Goal: Complete application form: Complete application form

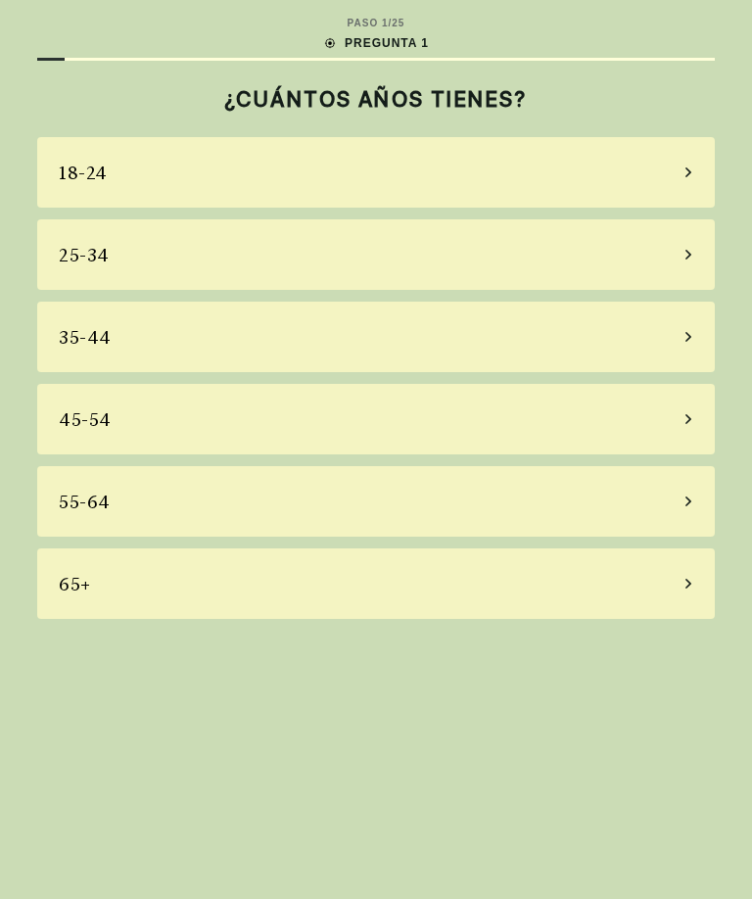
click at [62, 425] on div "45-54" at bounding box center [85, 419] width 53 height 26
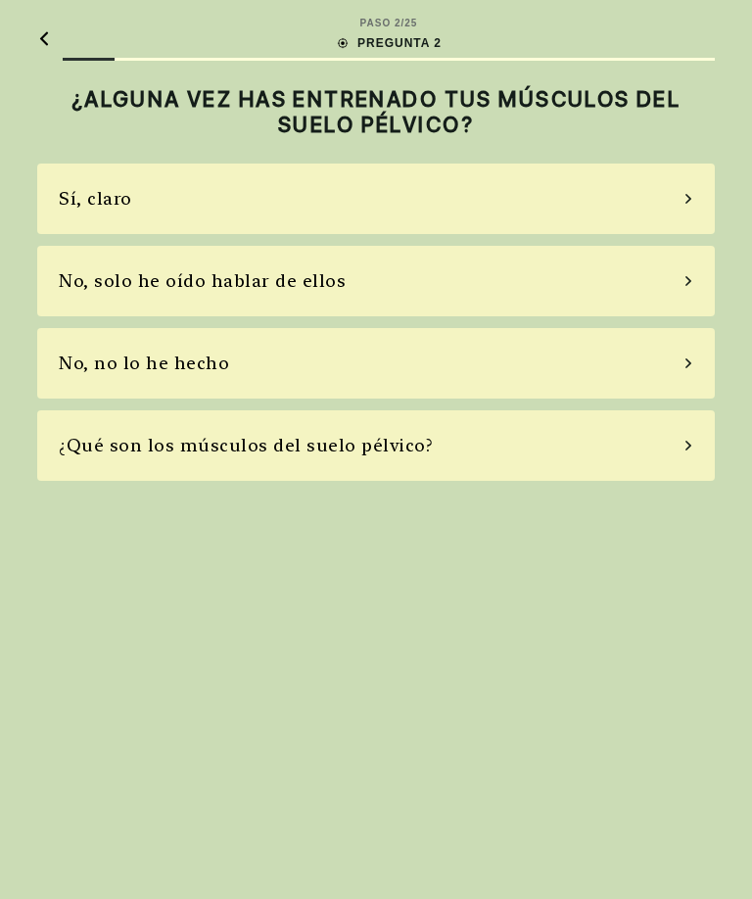
click at [87, 289] on div "No, solo he oído hablar de ellos" at bounding box center [202, 280] width 287 height 26
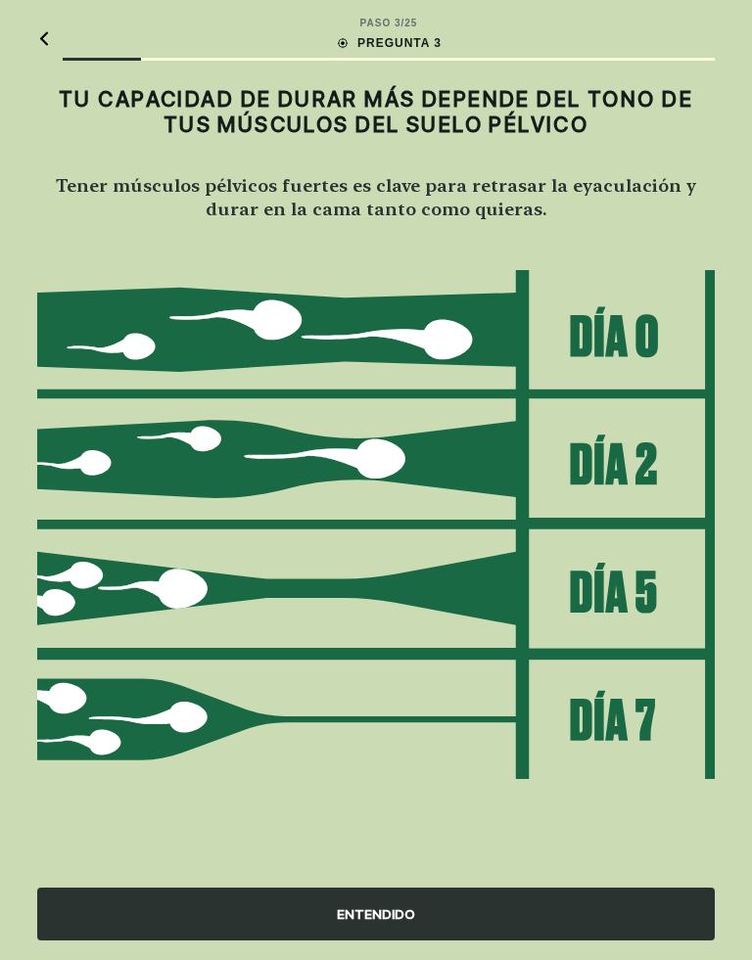
click at [433, 898] on div "ENTENDIDO" at bounding box center [375, 914] width 677 height 53
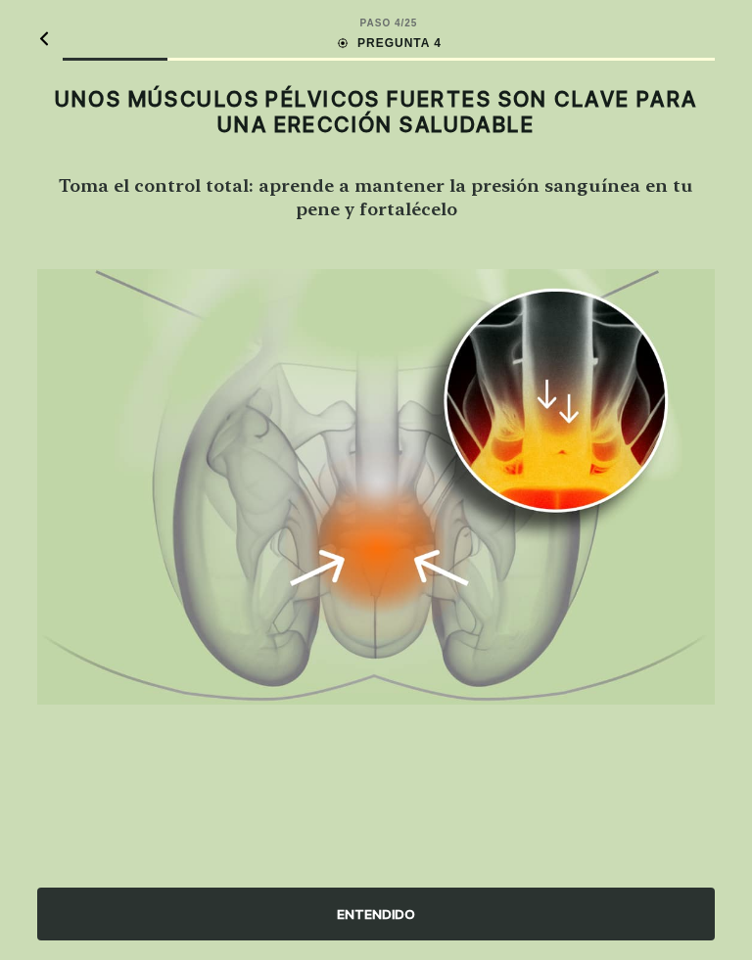
click at [541, 898] on div "ENTENDIDO" at bounding box center [375, 914] width 677 height 53
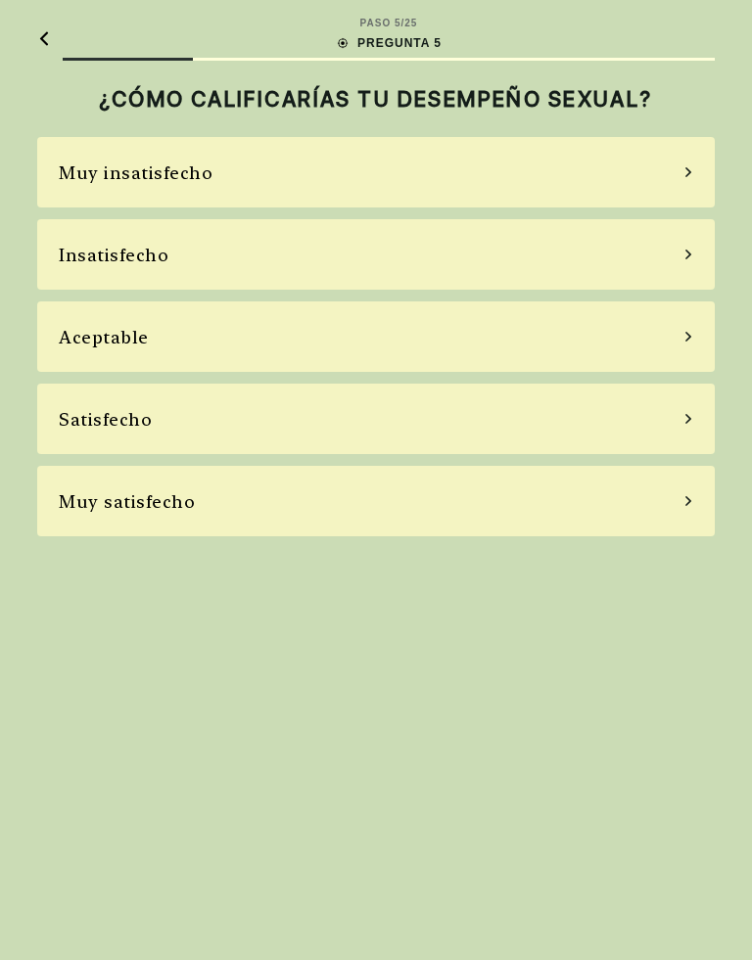
click at [62, 262] on div "Insatisfecho" at bounding box center [114, 255] width 110 height 26
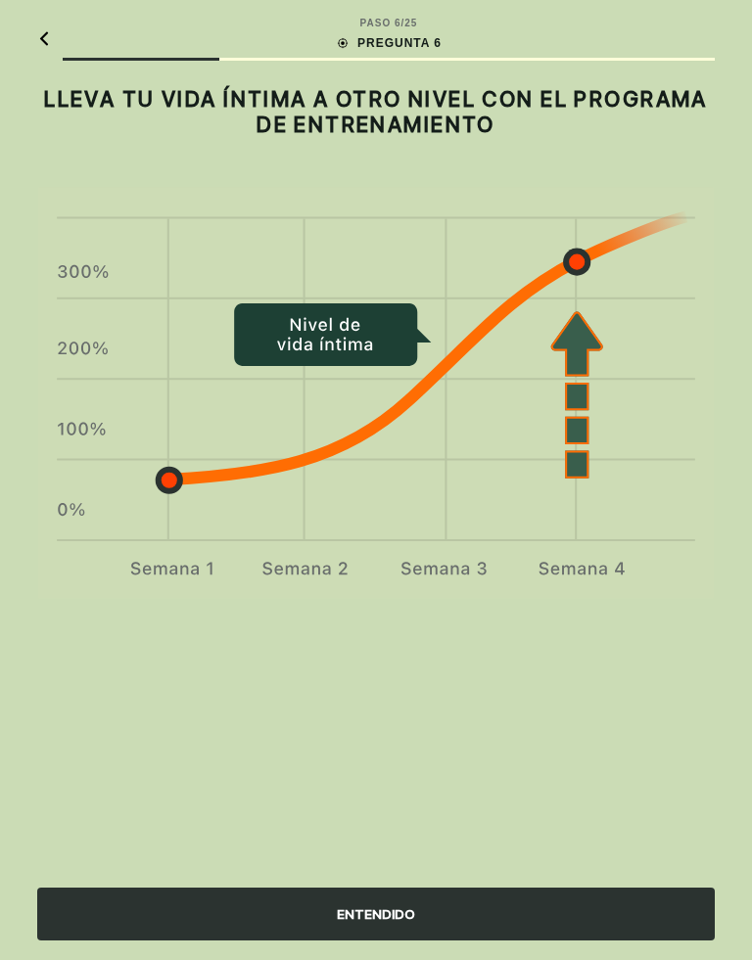
click at [569, 898] on div "ENTENDIDO" at bounding box center [375, 914] width 677 height 53
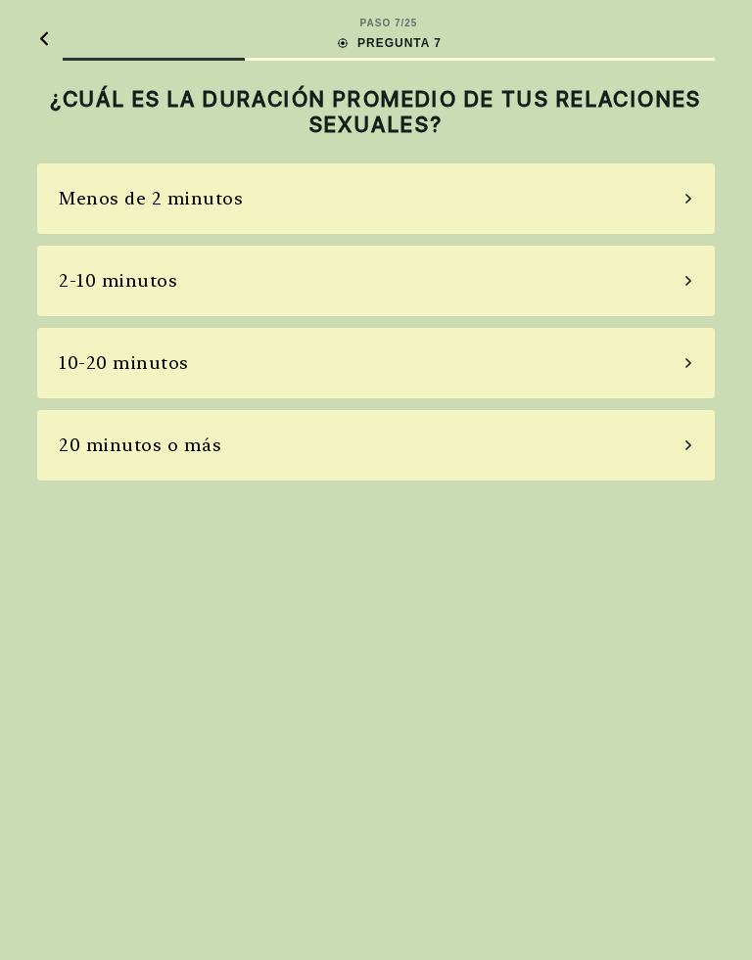
click at [86, 277] on div "2-10 minutos" at bounding box center [118, 280] width 118 height 26
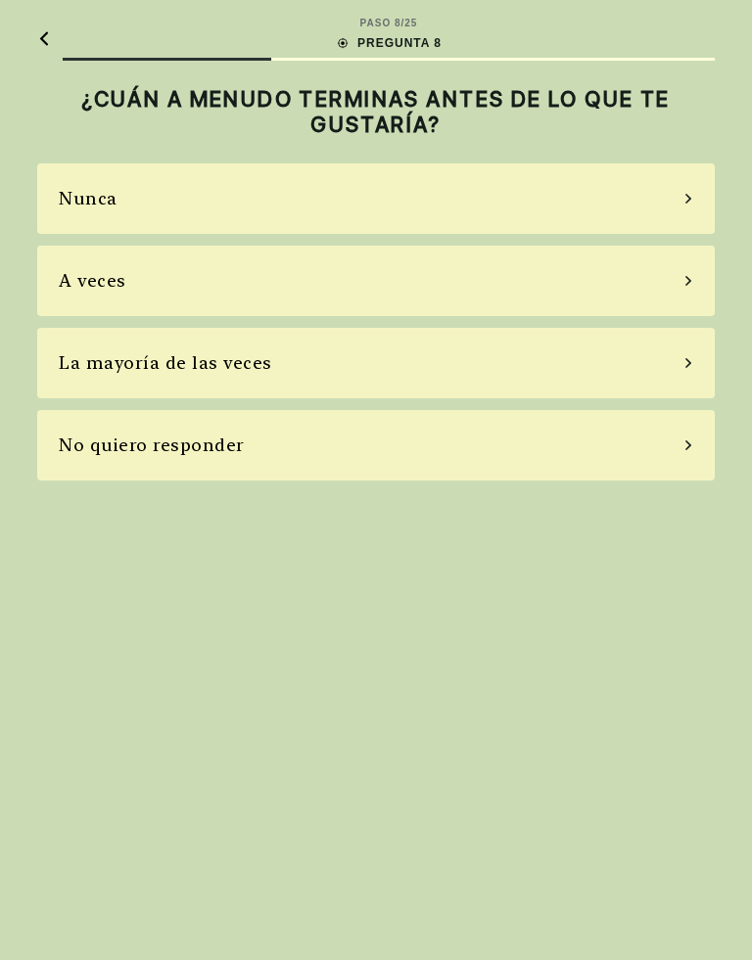
click at [68, 298] on div "A veces" at bounding box center [375, 281] width 677 height 70
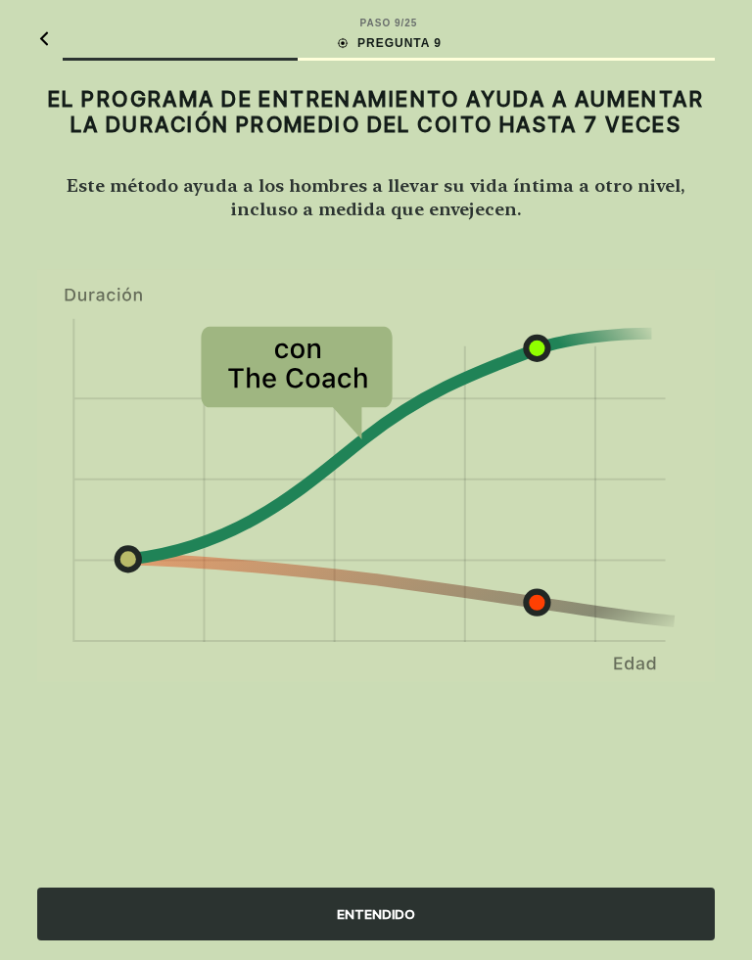
click at [593, 898] on div "ENTENDIDO" at bounding box center [376, 901] width 752 height 117
click at [550, 898] on div "ENTENDIDO" at bounding box center [375, 914] width 677 height 53
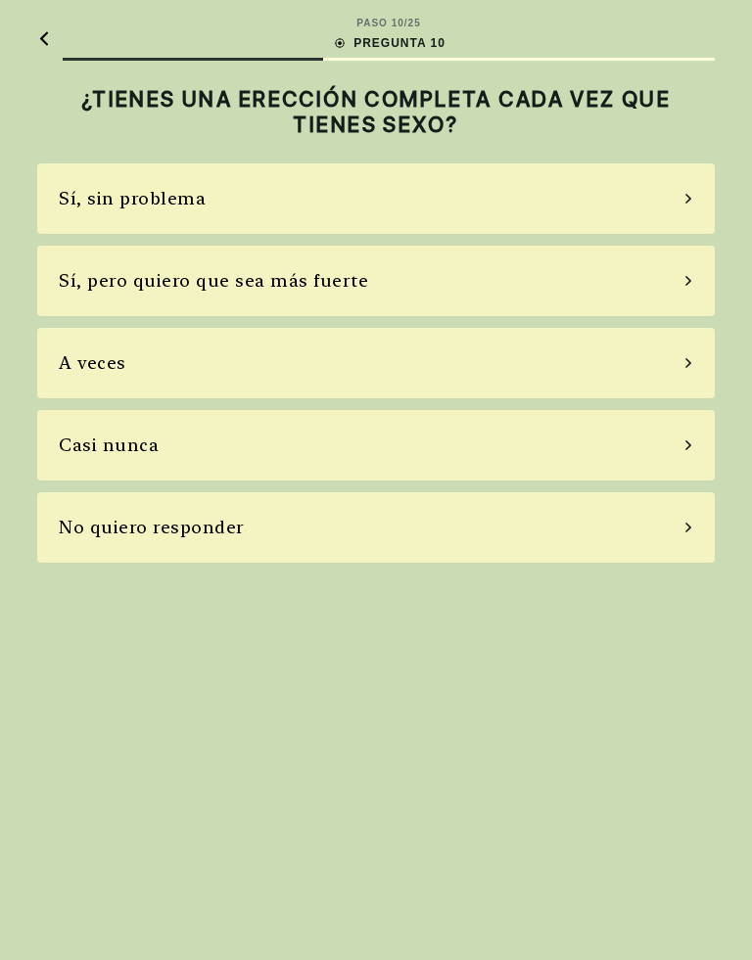
click at [77, 275] on div "Sí, pero quiero que sea más fuerte" at bounding box center [213, 280] width 309 height 26
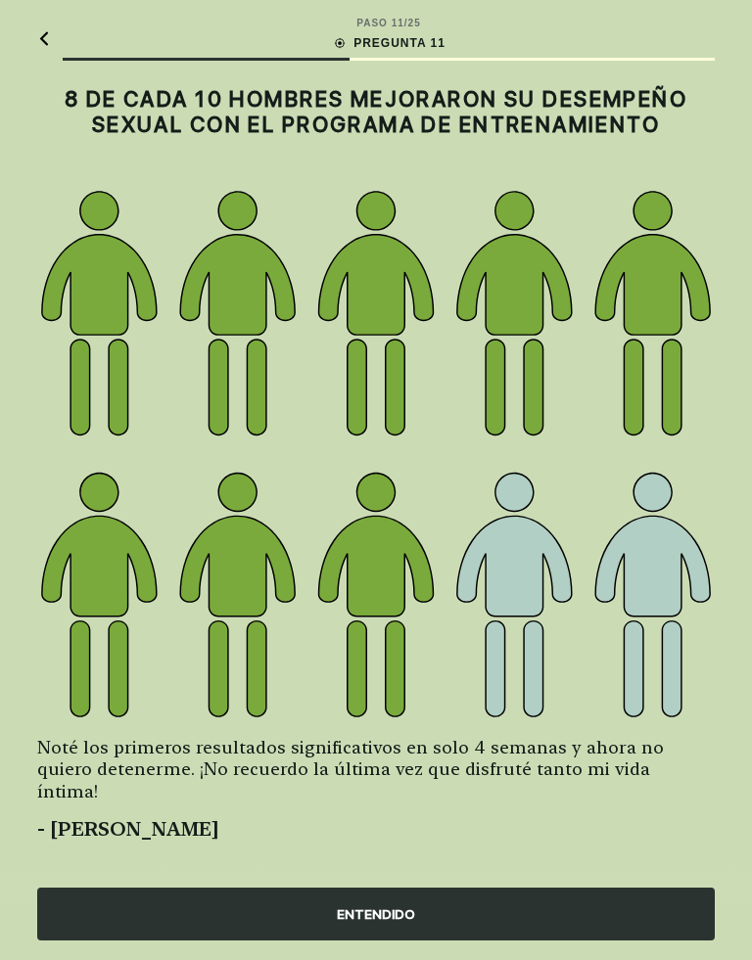
click at [563, 898] on div "ENTENDIDO" at bounding box center [375, 914] width 677 height 53
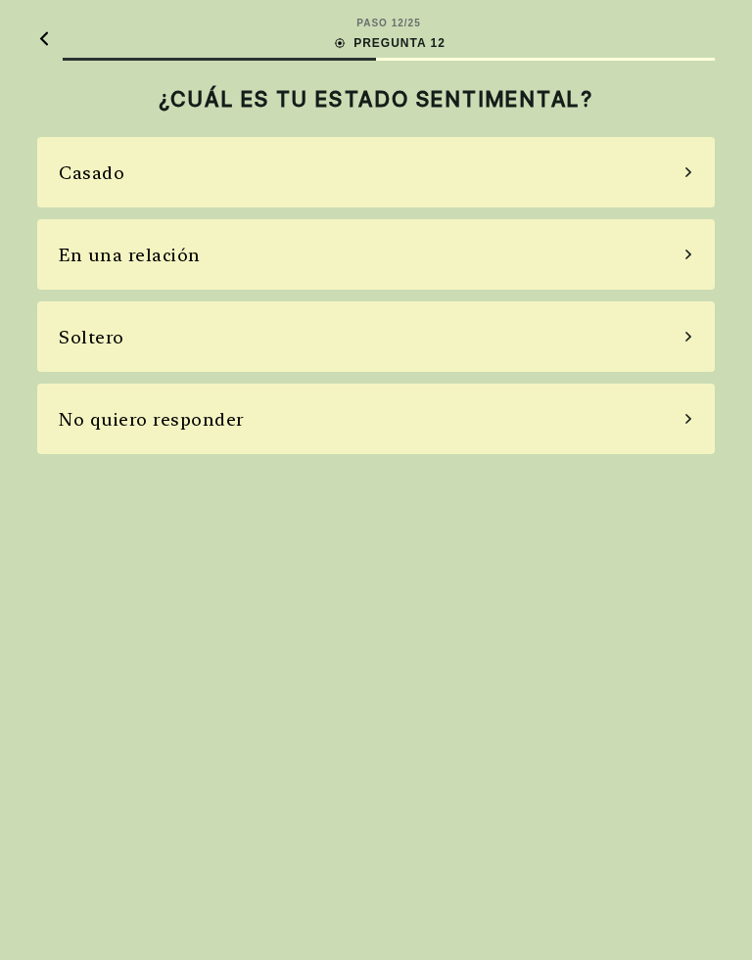
click at [75, 259] on div "En una relación" at bounding box center [130, 255] width 142 height 26
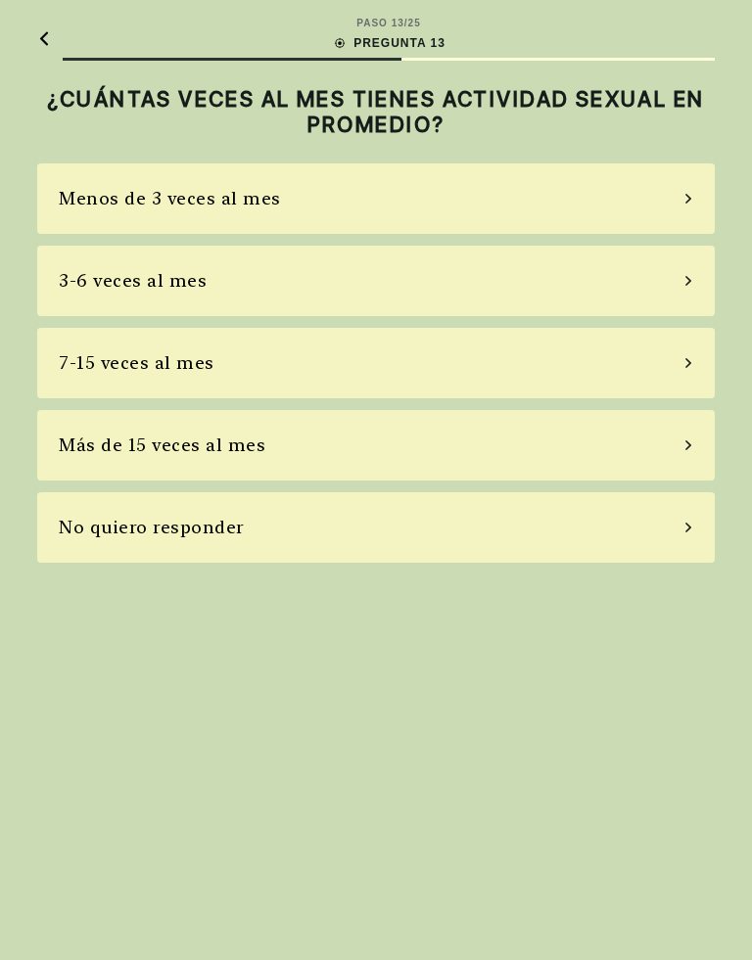
click at [77, 351] on div "7-15 veces al mes" at bounding box center [137, 363] width 156 height 26
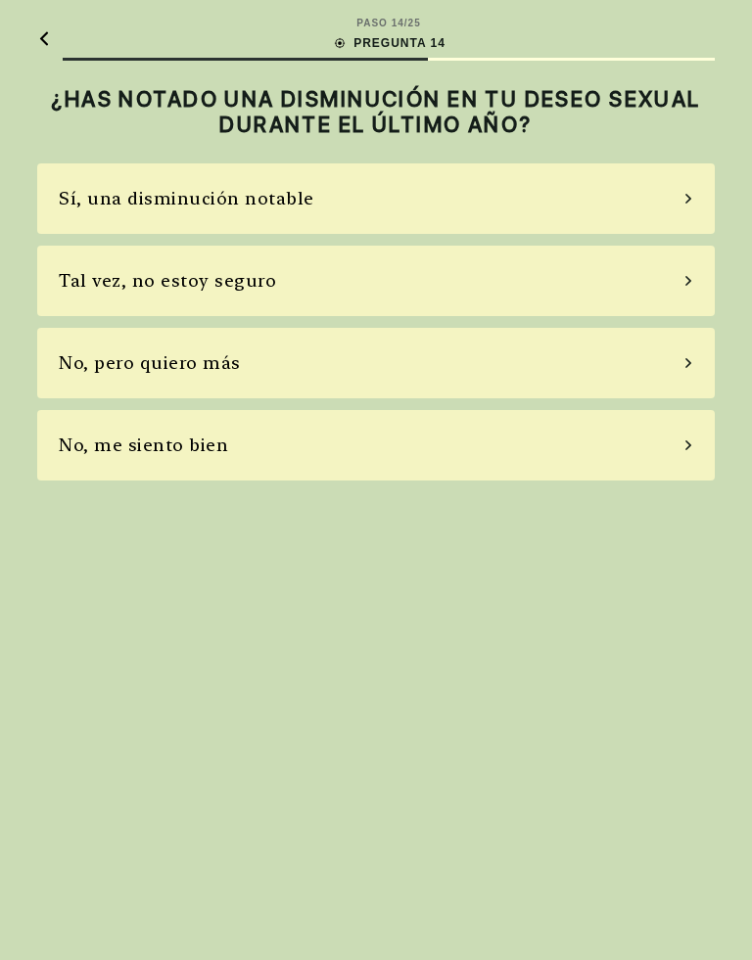
click at [103, 291] on div "Tal vez, no estoy seguro" at bounding box center [167, 280] width 217 height 26
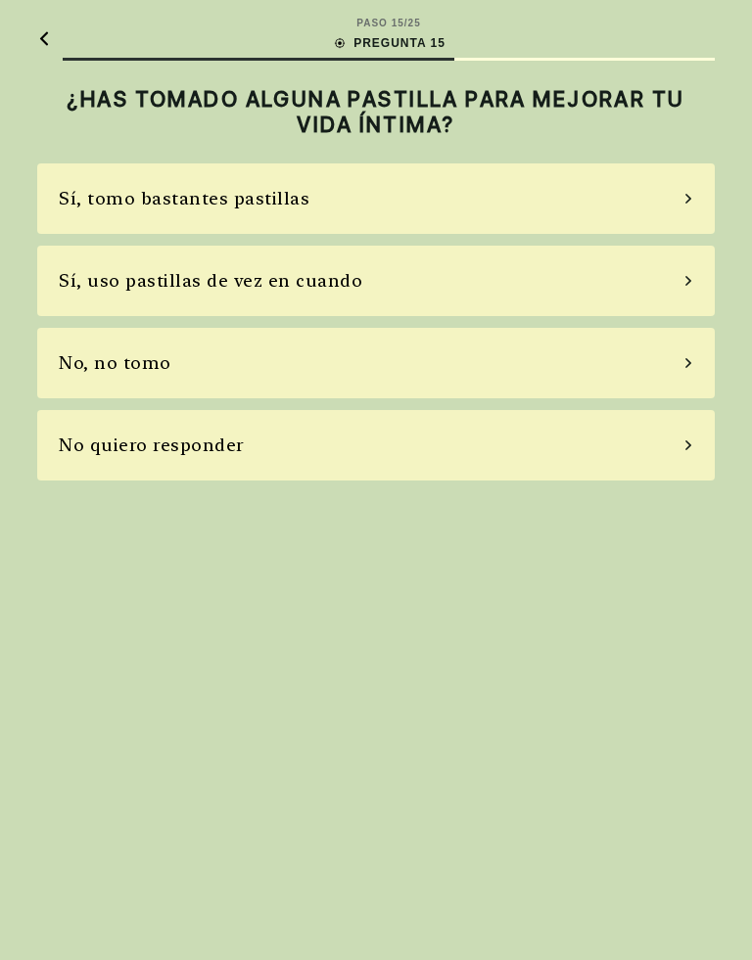
click at [73, 274] on div "Sí, uso pastillas de vez en cuando" at bounding box center [210, 280] width 303 height 26
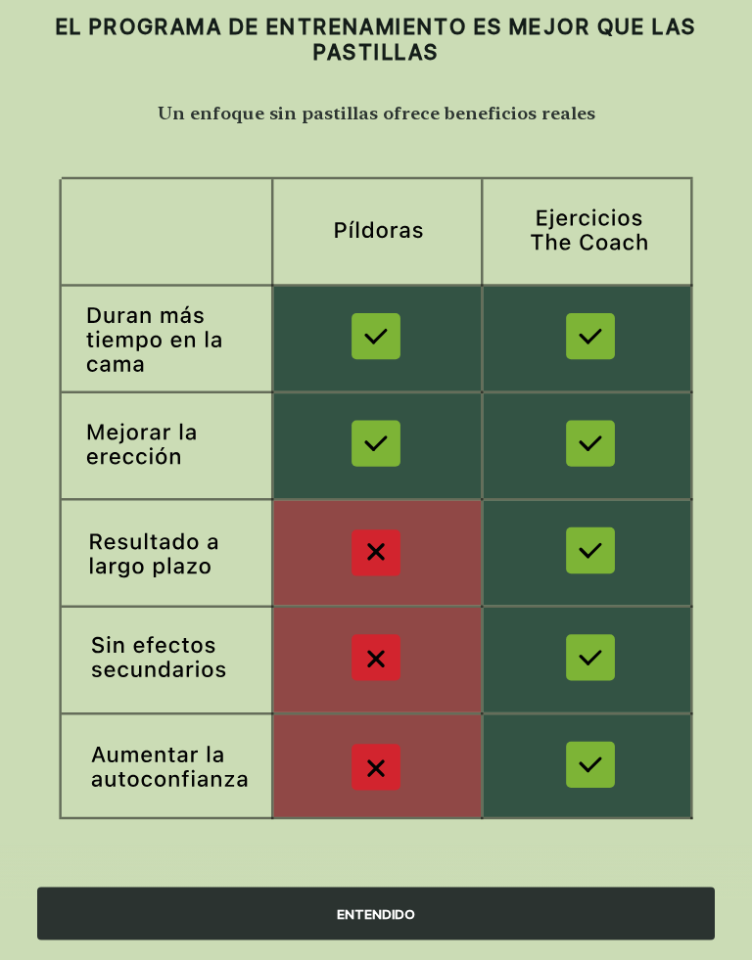
scroll to position [78, 0]
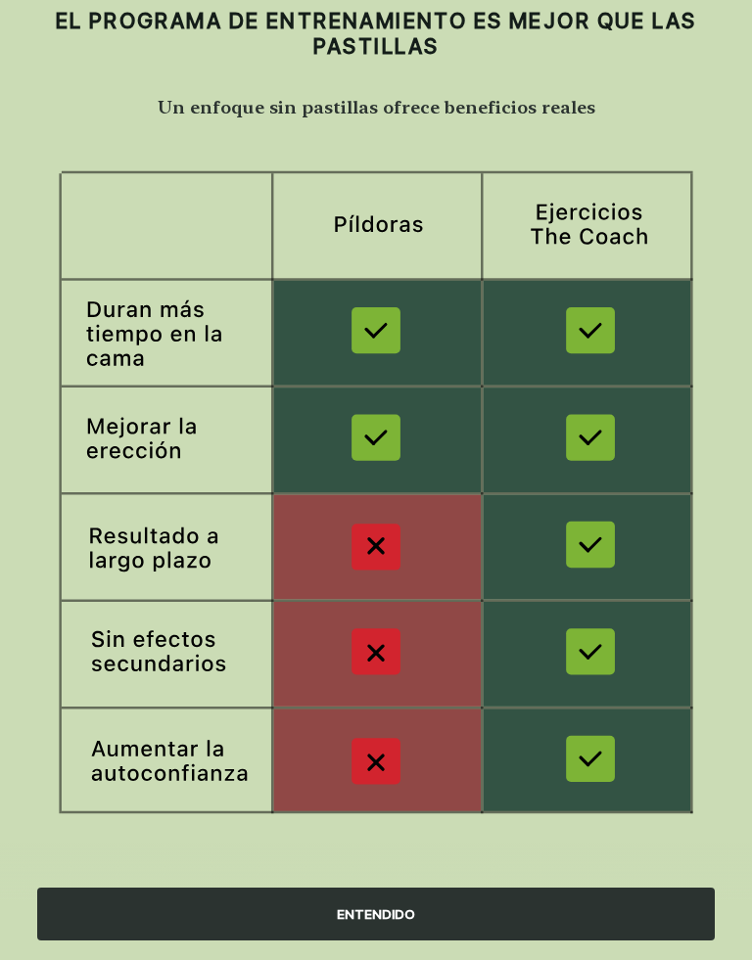
click at [566, 898] on div "ENTENDIDO" at bounding box center [375, 914] width 677 height 53
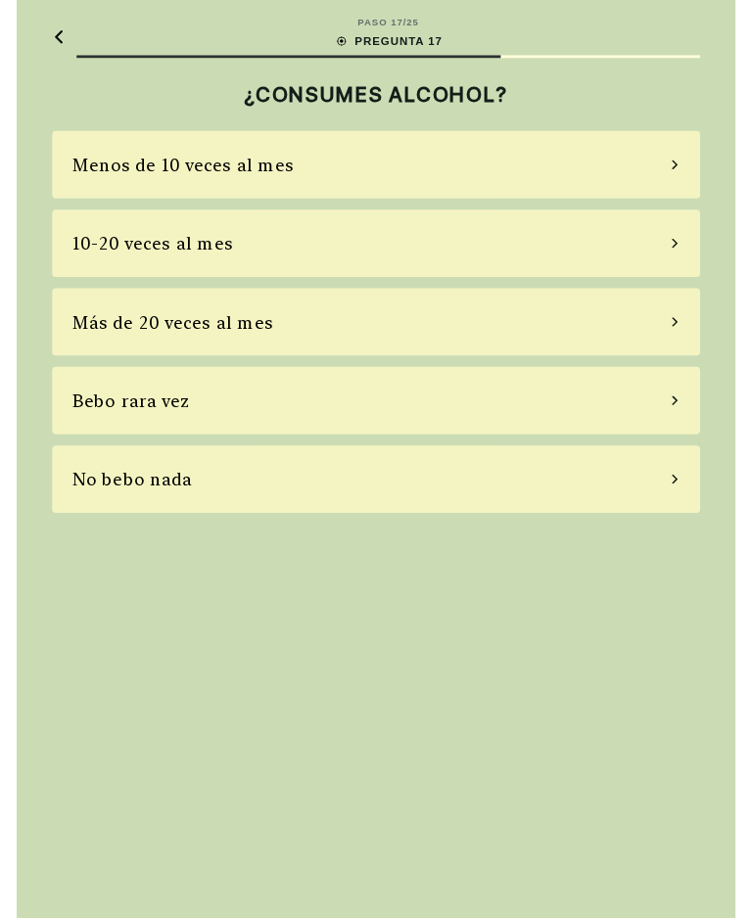
scroll to position [0, 0]
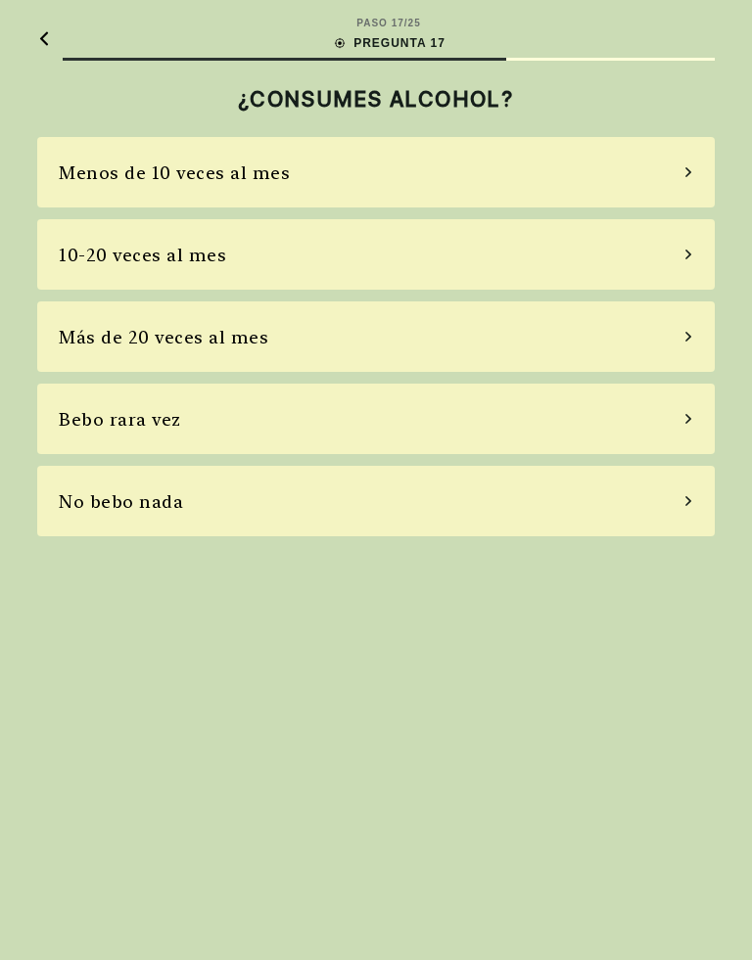
click at [80, 163] on div "Menos de 10 veces al mes" at bounding box center [174, 173] width 231 height 26
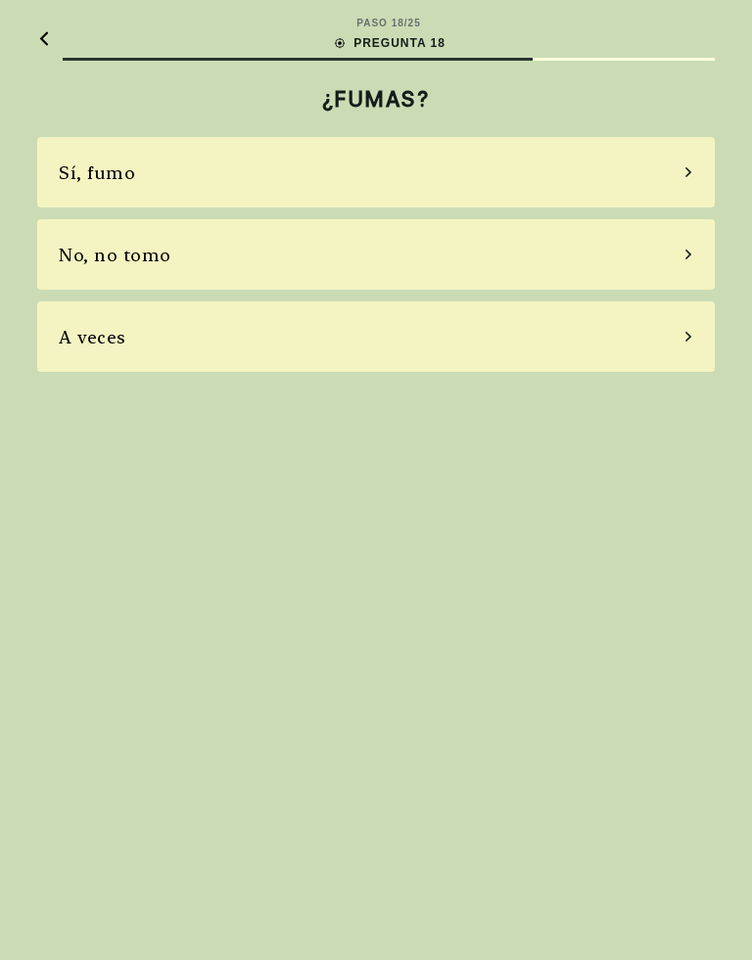
click at [59, 272] on div "No, no tomo" at bounding box center [375, 254] width 677 height 70
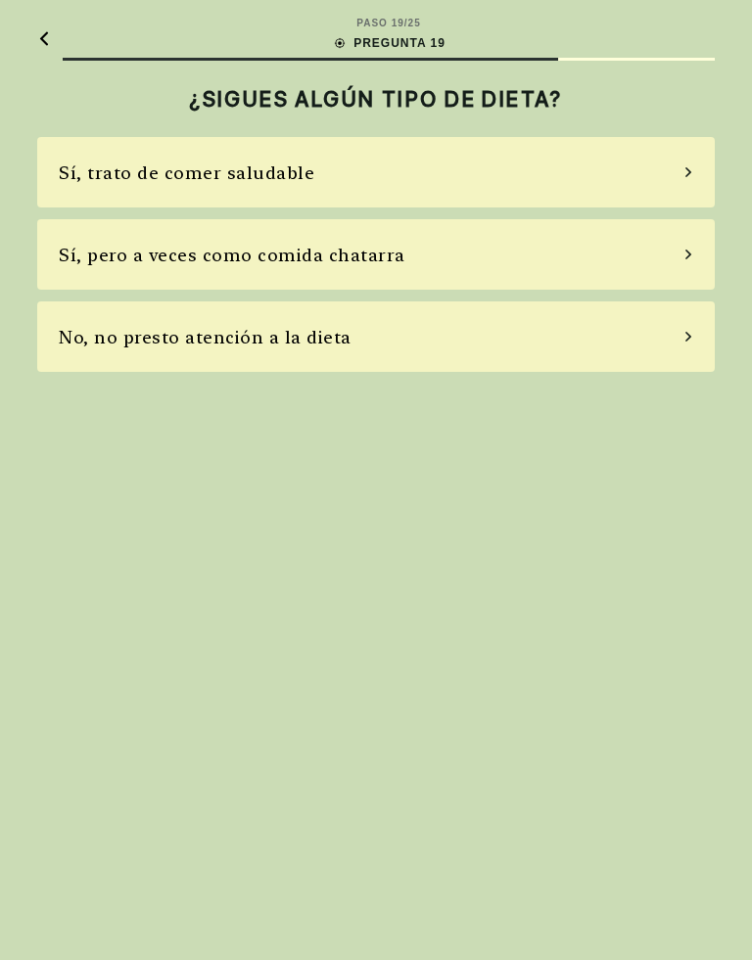
click at [75, 173] on div "Sí, trato de comer saludable" at bounding box center [187, 173] width 256 height 26
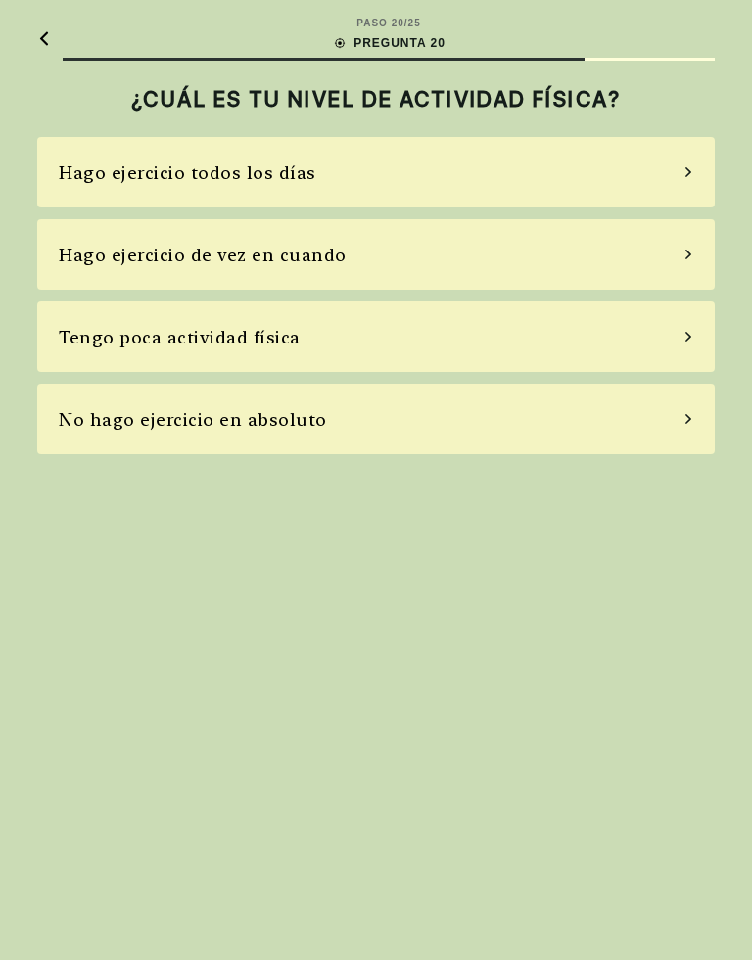
click at [82, 257] on div "Hago ejercicio de vez en cuando" at bounding box center [203, 255] width 288 height 26
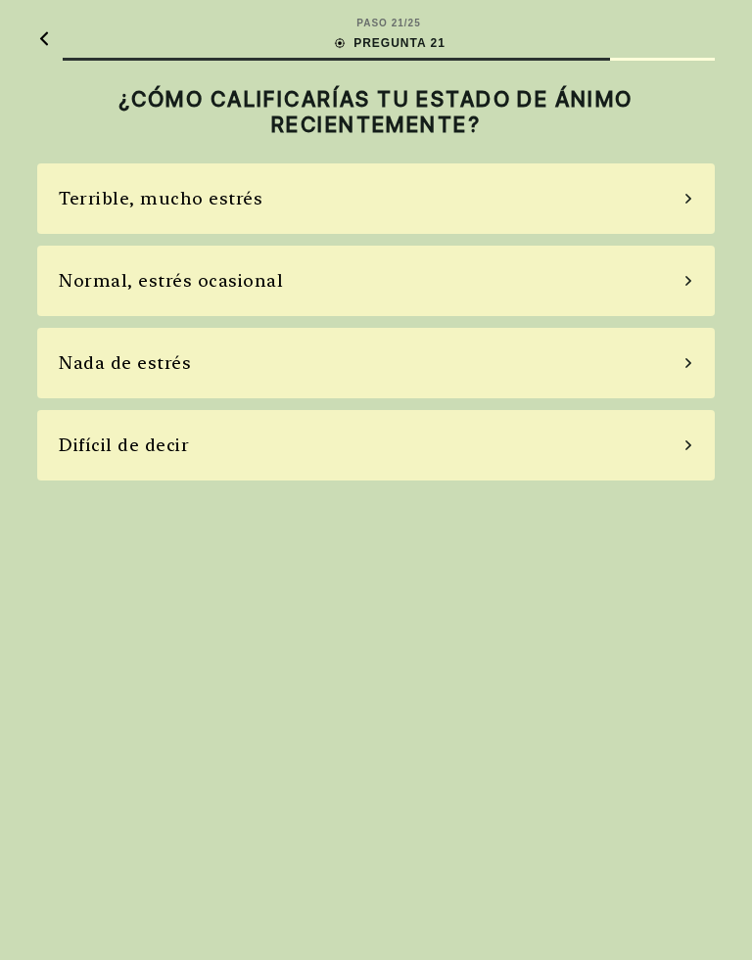
click at [75, 286] on div "Normal, estrés ocasional" at bounding box center [171, 280] width 224 height 26
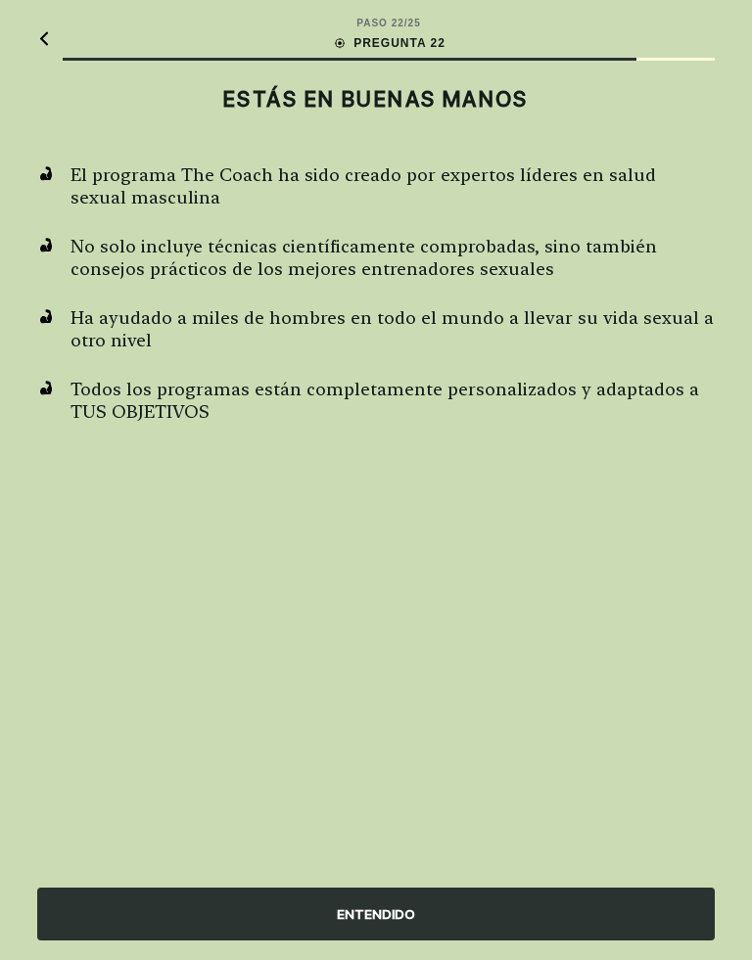
click at [584, 898] on div "ENTENDIDO" at bounding box center [375, 914] width 677 height 53
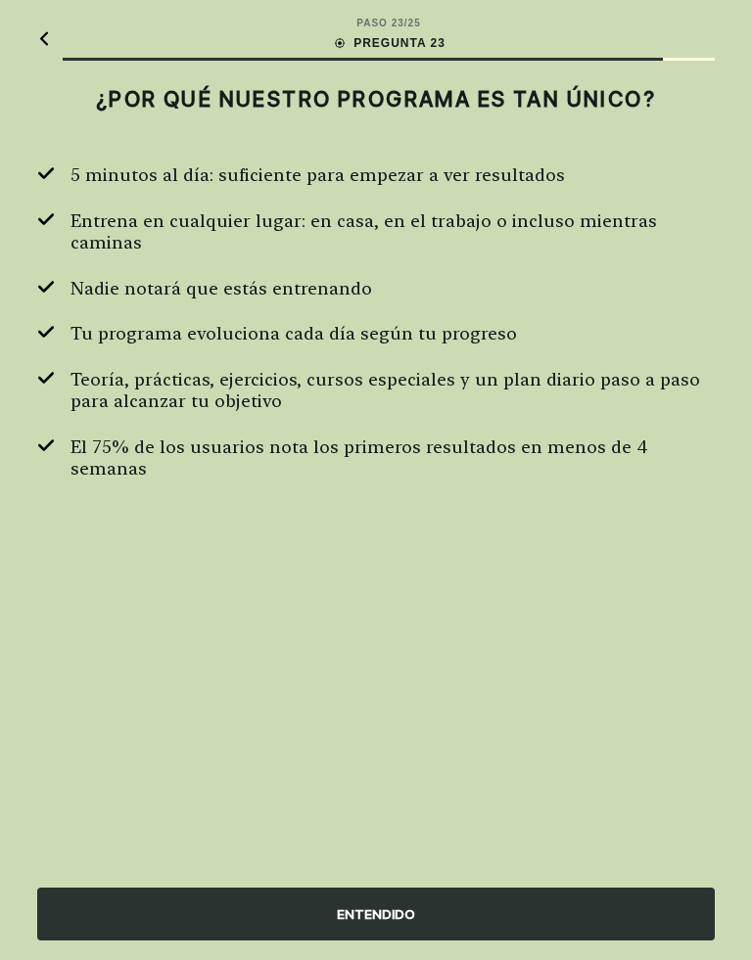
click at [543, 779] on div "PASO 23 / 25 PREGUNTA 23 ¿POR QUÉ NUESTRO PROGRAMA ES TAN ÚNICO? 5 minutos al d…" at bounding box center [376, 480] width 752 height 960
click at [378, 898] on div "ENTENDIDO" at bounding box center [375, 914] width 677 height 53
